Goal: Task Accomplishment & Management: Manage account settings

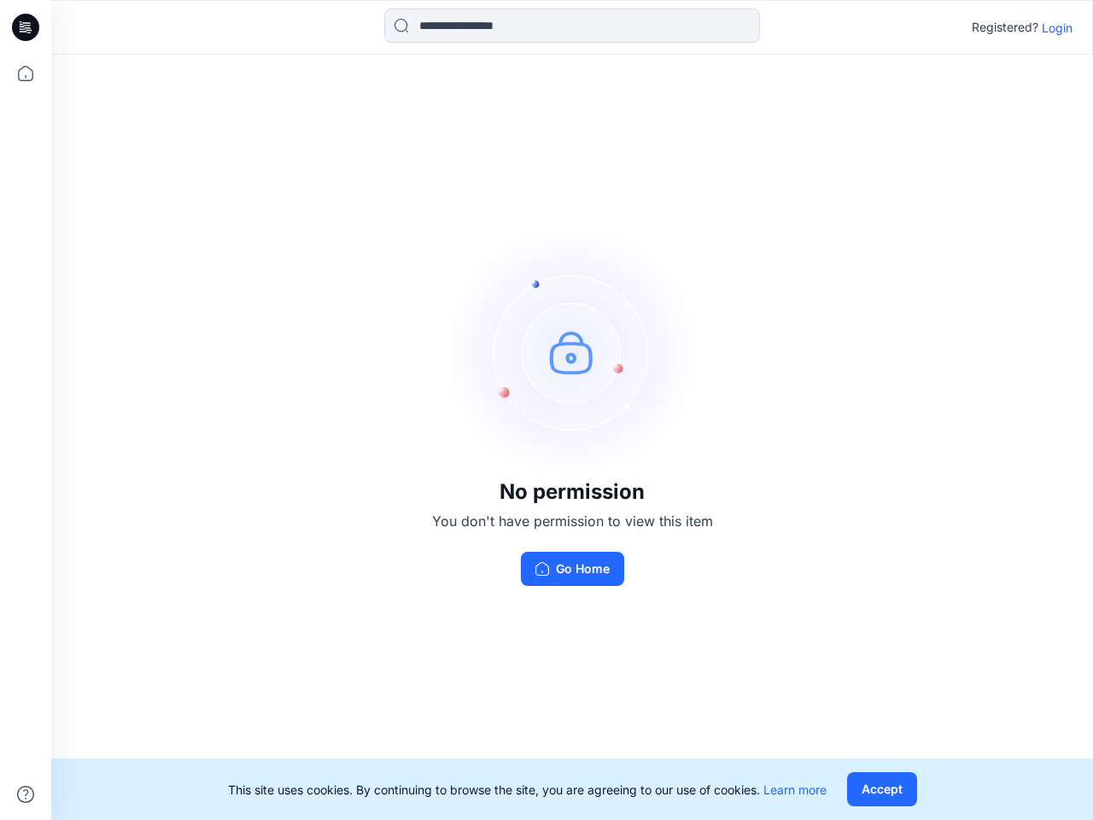
click at [547, 410] on img at bounding box center [572, 352] width 256 height 256
click at [26, 27] on icon at bounding box center [28, 27] width 7 height 1
click at [26, 73] on icon at bounding box center [26, 74] width 38 height 38
click at [26, 794] on icon at bounding box center [25, 794] width 17 height 17
click at [572, 26] on input at bounding box center [572, 26] width 376 height 34
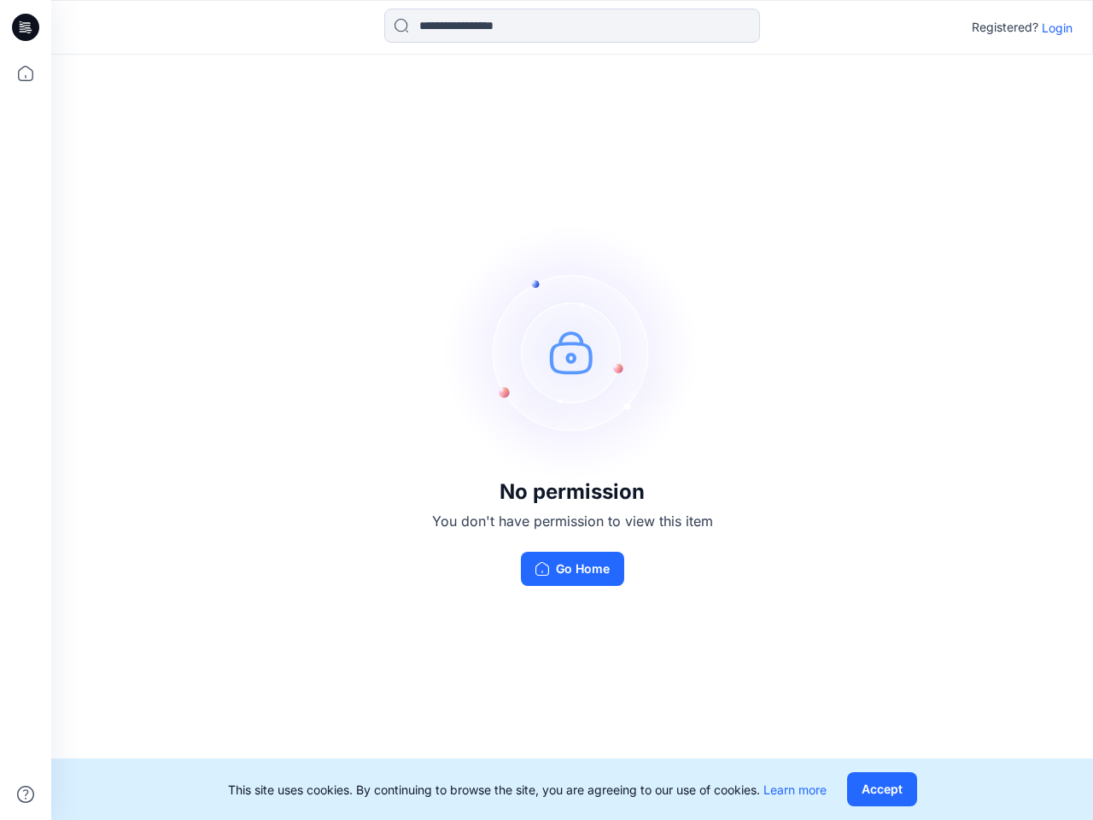
click at [1058, 27] on p "Login" at bounding box center [1057, 28] width 31 height 18
click at [882, 789] on button "Accept" at bounding box center [882, 789] width 70 height 34
